Goal: Find specific page/section: Find specific page/section

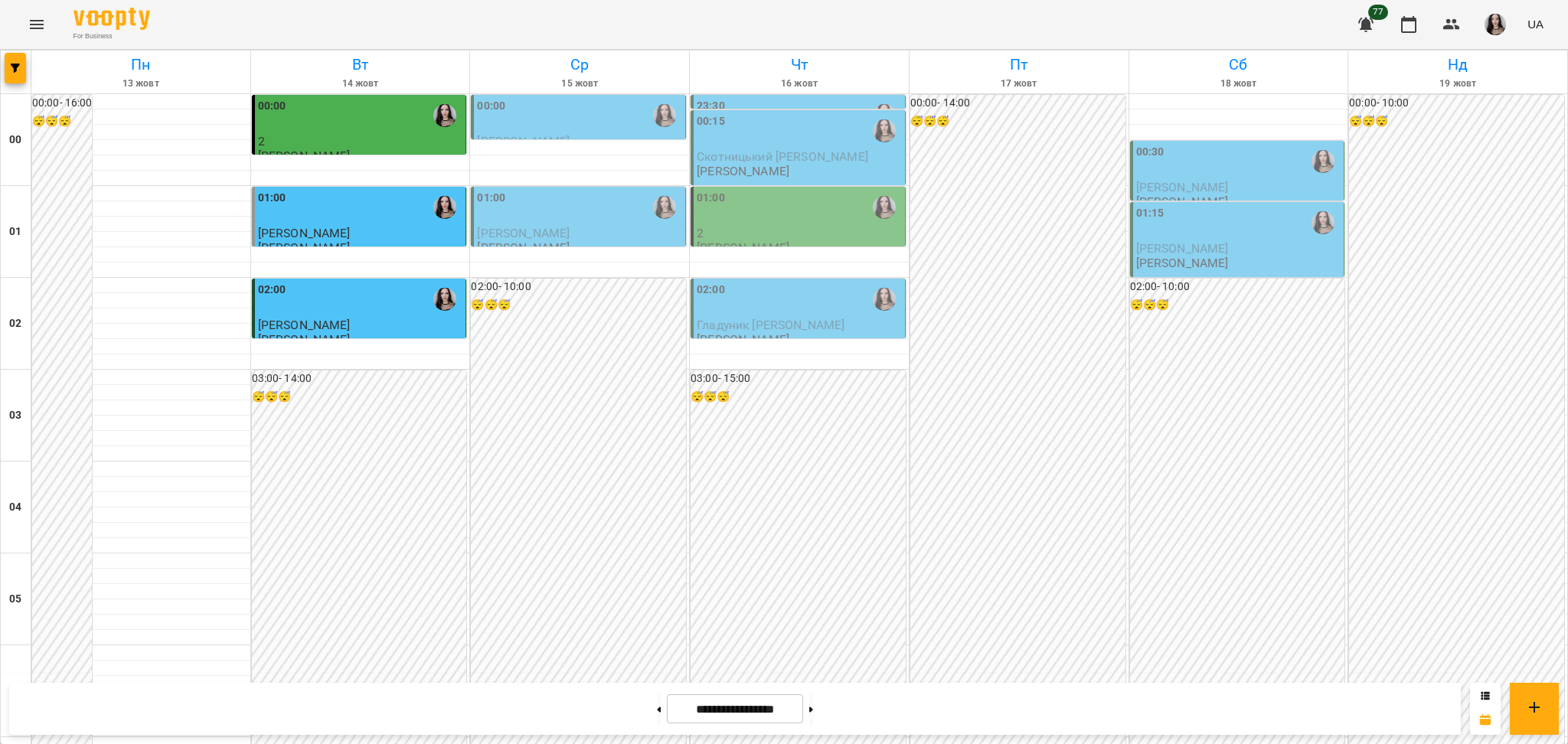
scroll to position [1623, 0]
click at [44, 19] on icon "Menu" at bounding box center [37, 25] width 19 height 19
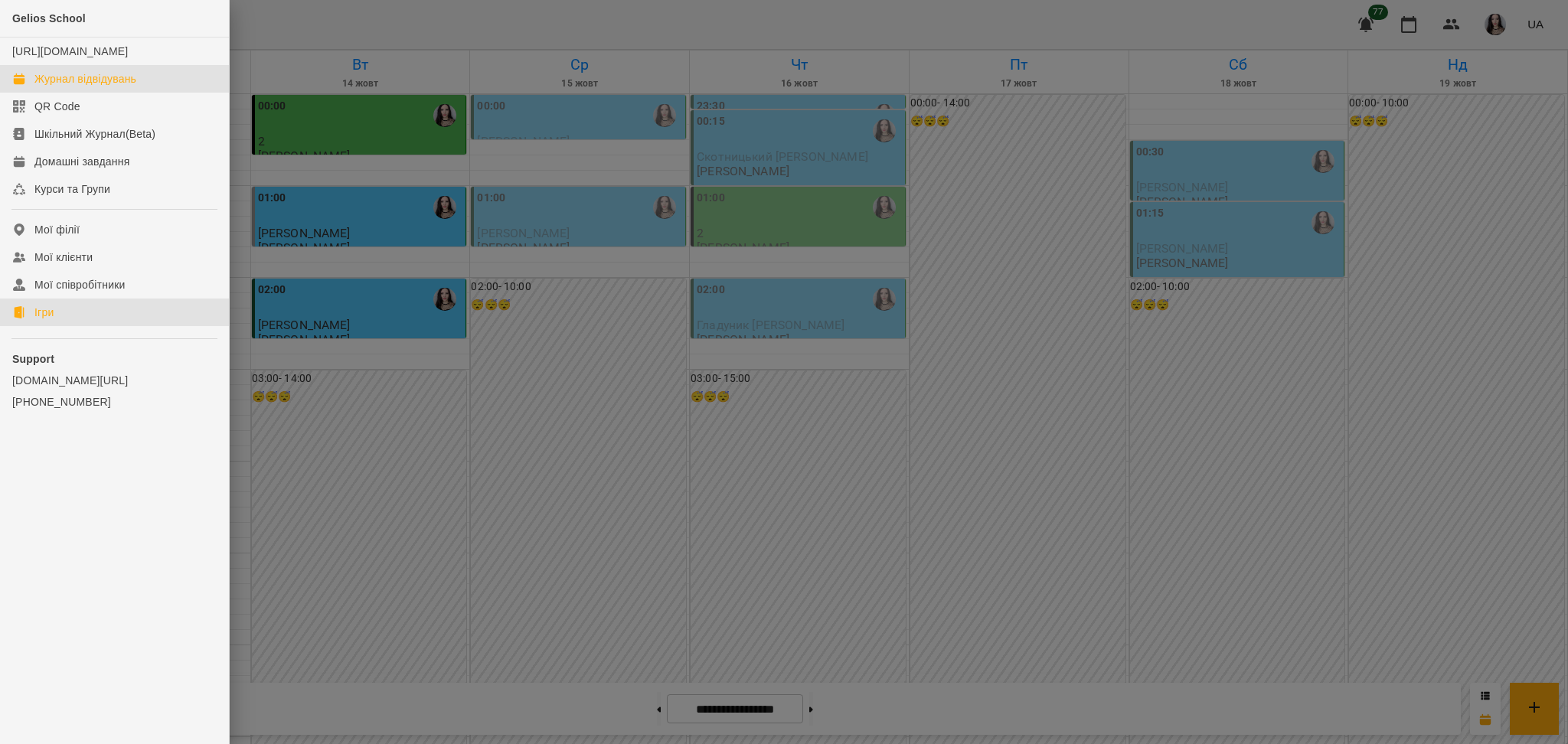
click at [32, 324] on link "Ігри" at bounding box center [115, 312] width 229 height 27
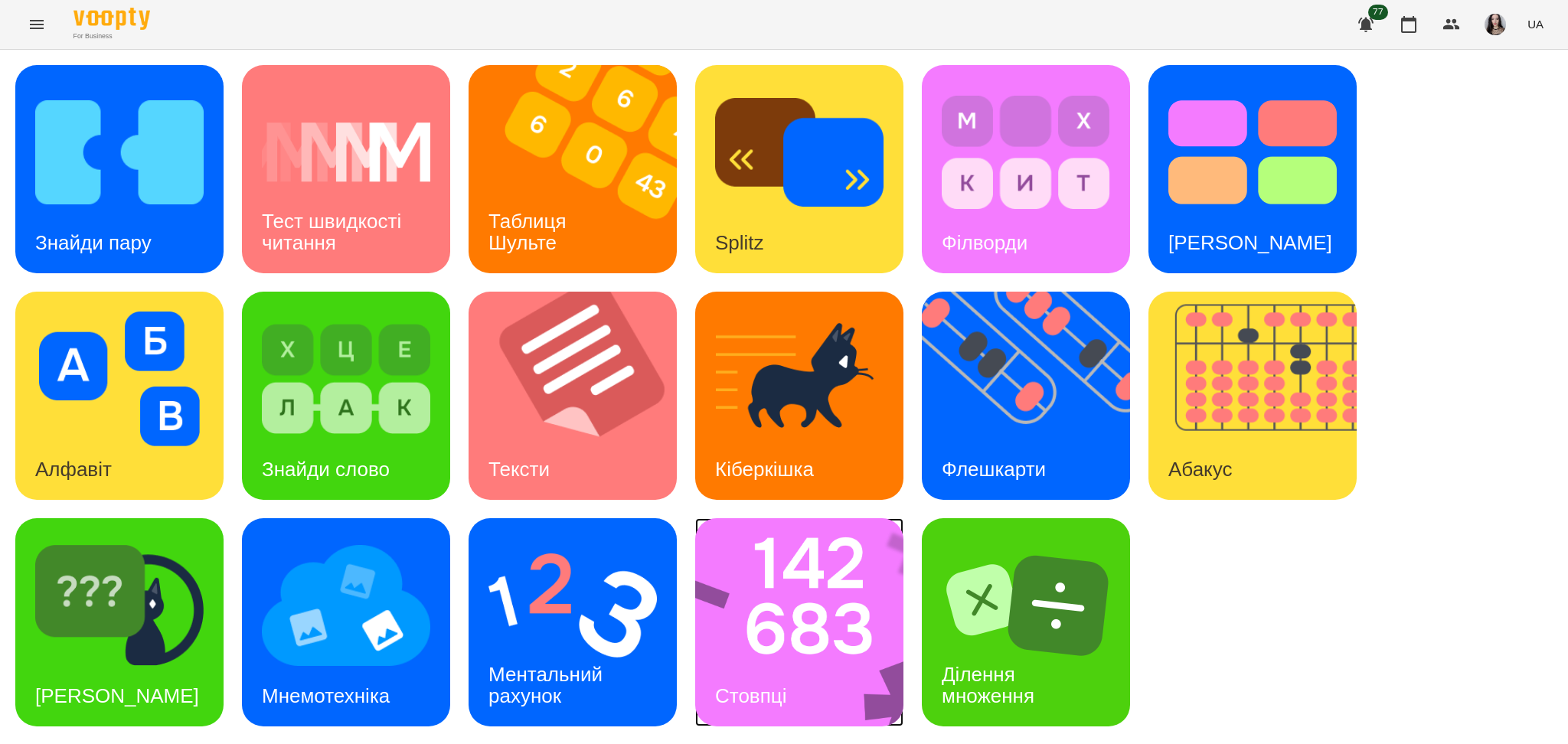
click at [797, 625] on img at bounding box center [809, 622] width 228 height 208
